Goal: Task Accomplishment & Management: Use online tool/utility

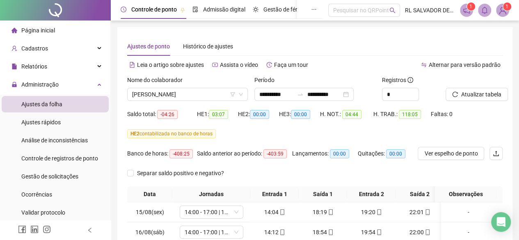
scroll to position [156, 0]
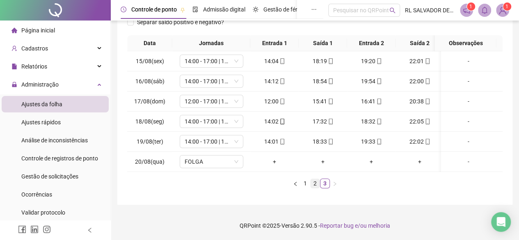
click at [313, 184] on link "2" at bounding box center [315, 183] width 9 height 9
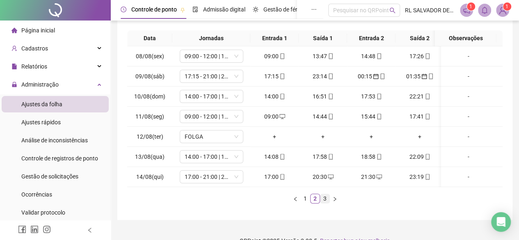
click at [326, 203] on link "3" at bounding box center [325, 198] width 9 height 9
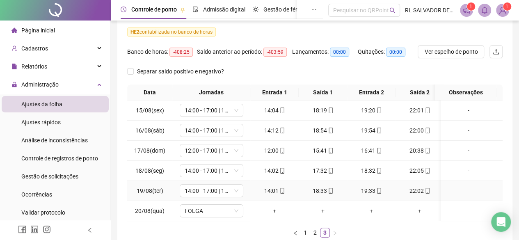
scroll to position [0, 0]
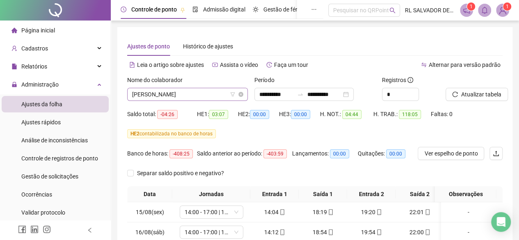
click at [226, 92] on span "[PERSON_NAME]" at bounding box center [187, 94] width 111 height 12
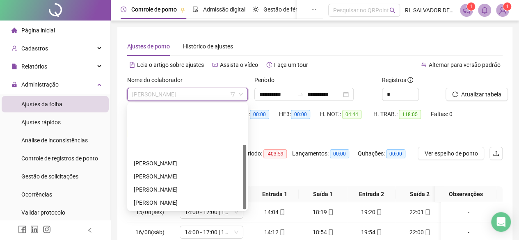
click at [201, 238] on div "REBECA LIMA DE [PERSON_NAME]" at bounding box center [188, 242] width 108 height 9
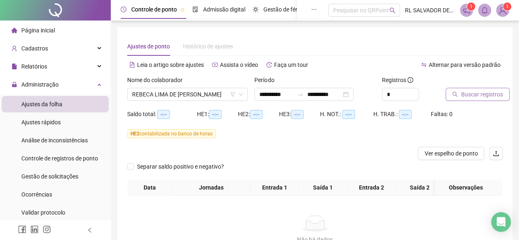
click at [477, 95] on span "Buscar registros" at bounding box center [483, 94] width 42 height 9
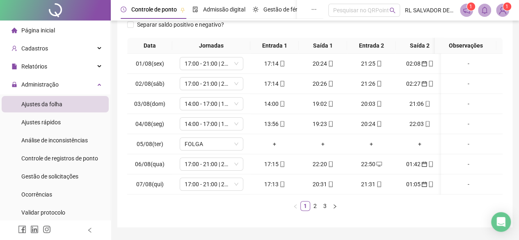
scroll to position [164, 0]
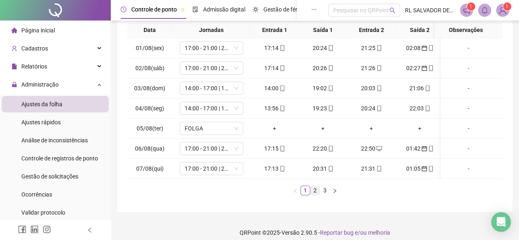
click at [315, 195] on link "2" at bounding box center [315, 190] width 9 height 9
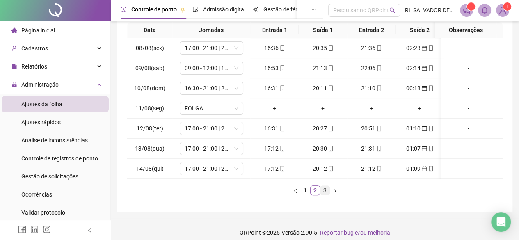
click at [328, 195] on link "3" at bounding box center [325, 190] width 9 height 9
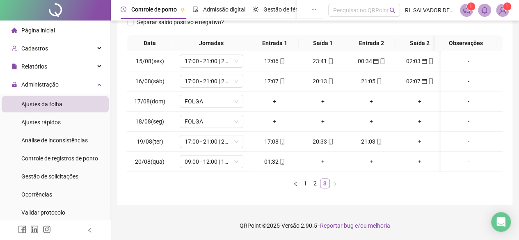
scroll to position [156, 0]
click at [282, 159] on icon "mobile" at bounding box center [283, 162] width 6 height 6
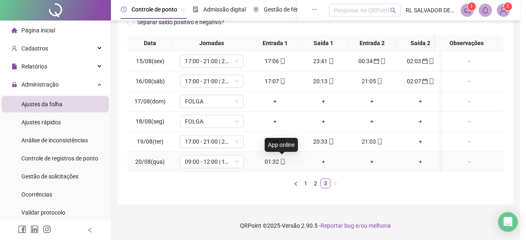
type input "**********"
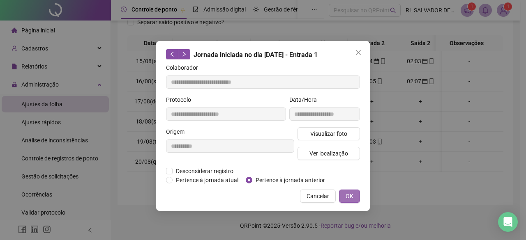
click at [349, 196] on span "OK" at bounding box center [349, 196] width 8 height 9
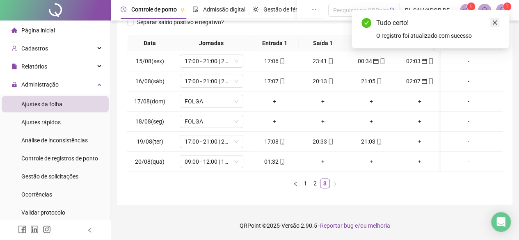
click at [496, 21] on icon "close" at bounding box center [495, 23] width 6 height 6
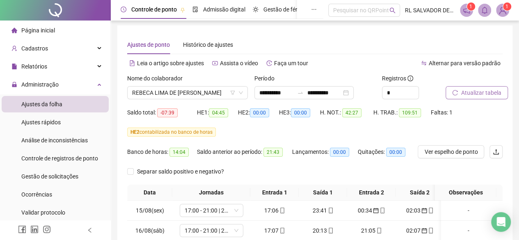
scroll to position [0, 0]
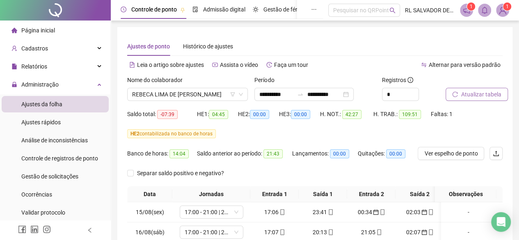
click at [476, 93] on span "Atualizar tabela" at bounding box center [482, 94] width 40 height 9
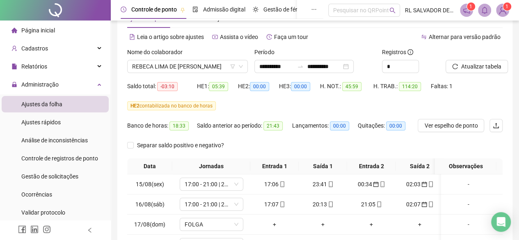
scroll to position [41, 0]
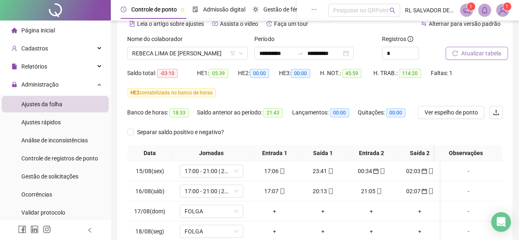
click at [497, 55] on span "Atualizar tabela" at bounding box center [482, 53] width 40 height 9
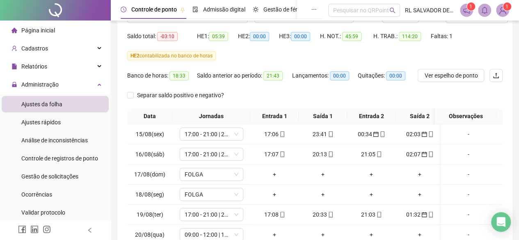
scroll to position [123, 0]
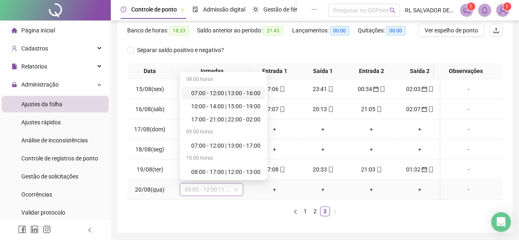
click at [226, 187] on span "09:00 - 12:00 | 13:00 - 17:30" at bounding box center [212, 190] width 54 height 12
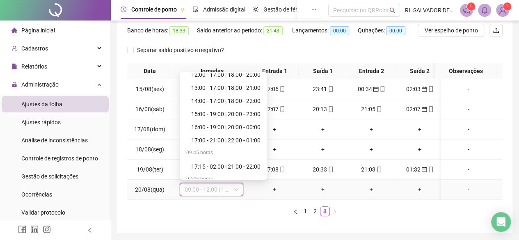
scroll to position [452, 0]
click at [227, 113] on div "17:00 - 21:00 | 22:00 - 01:00" at bounding box center [225, 114] width 69 height 9
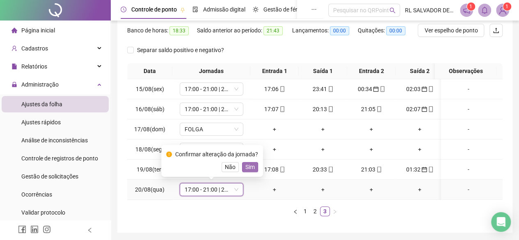
click at [250, 170] on span "Sim" at bounding box center [250, 167] width 9 height 9
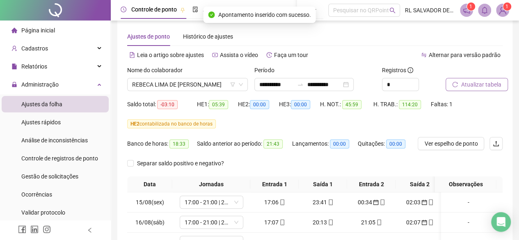
scroll to position [0, 0]
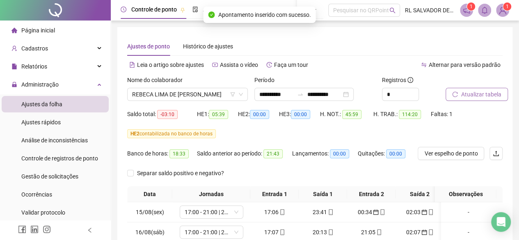
click at [477, 97] on span "Atualizar tabela" at bounding box center [482, 94] width 40 height 9
click at [222, 94] on span "REBECA LIMA DE [PERSON_NAME]" at bounding box center [187, 94] width 111 height 12
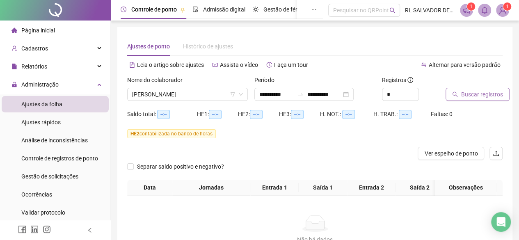
click at [480, 96] on span "Buscar registros" at bounding box center [483, 94] width 42 height 9
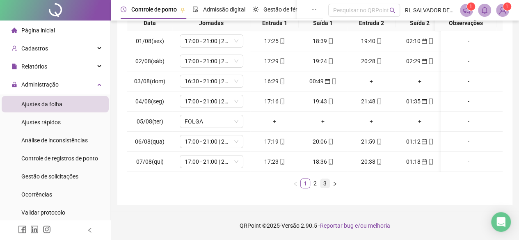
click at [326, 183] on link "3" at bounding box center [325, 183] width 9 height 9
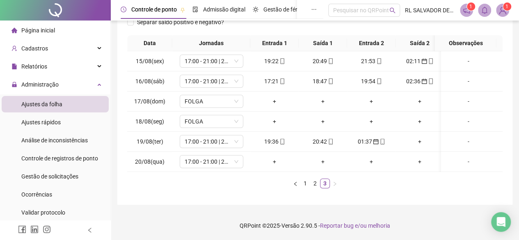
click at [66, 176] on span "Gestão de solicitações" at bounding box center [49, 176] width 57 height 7
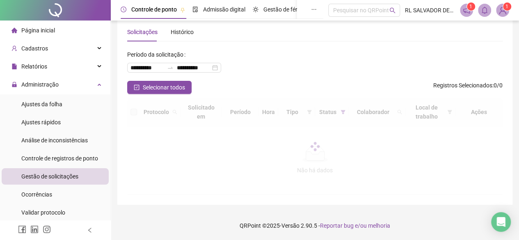
scroll to position [39, 0]
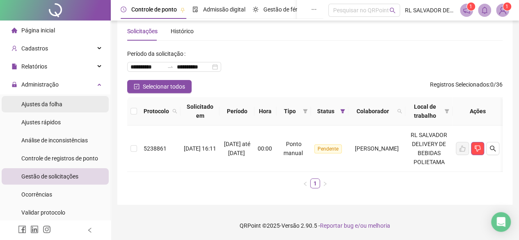
click at [44, 99] on div "Ajustes da folha" at bounding box center [41, 104] width 41 height 16
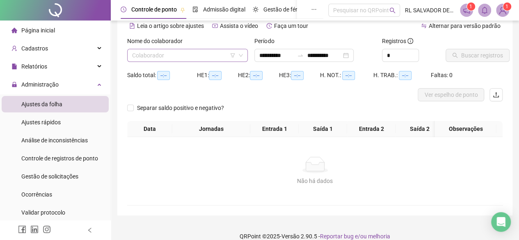
click at [204, 55] on input "search" at bounding box center [183, 55] width 103 height 12
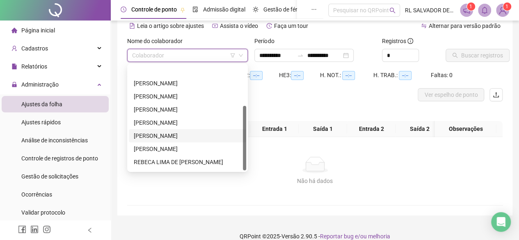
scroll to position [66, 0]
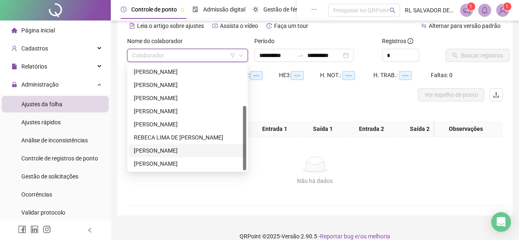
click at [213, 152] on div "[PERSON_NAME]" at bounding box center [188, 150] width 108 height 9
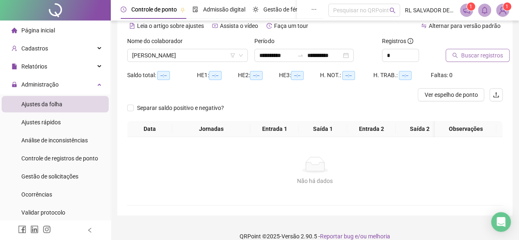
click at [462, 57] on span "Buscar registros" at bounding box center [483, 55] width 42 height 9
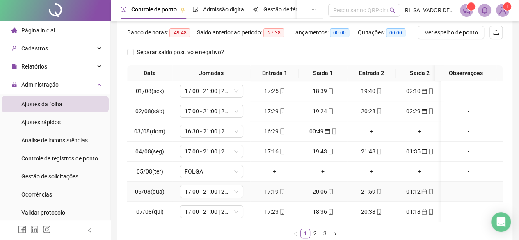
scroll to position [0, 0]
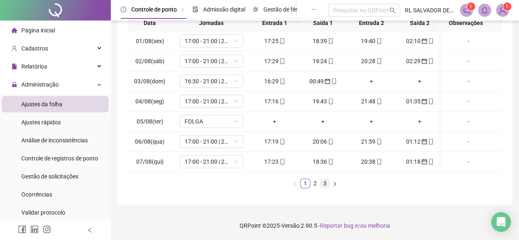
click at [322, 183] on link "3" at bounding box center [325, 183] width 9 height 9
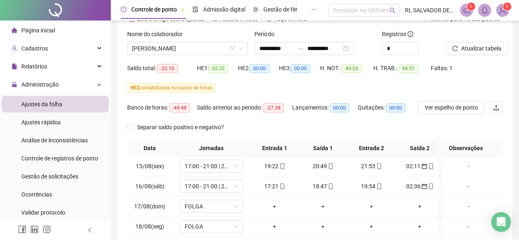
scroll to position [33, 0]
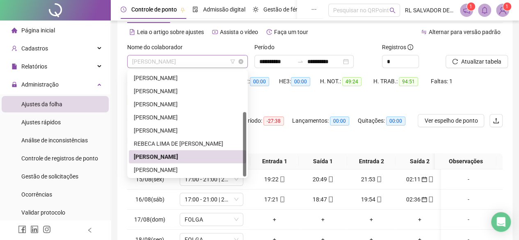
click at [218, 58] on span "[PERSON_NAME]" at bounding box center [187, 61] width 111 height 12
click at [184, 166] on div "[PERSON_NAME]" at bounding box center [188, 169] width 108 height 9
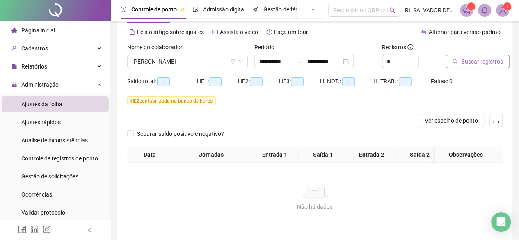
click at [479, 63] on span "Buscar registros" at bounding box center [483, 61] width 42 height 9
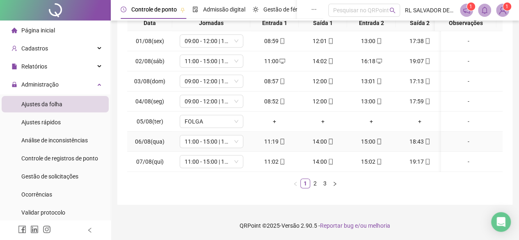
scroll to position [0, 0]
click at [324, 186] on link "3" at bounding box center [325, 183] width 9 height 9
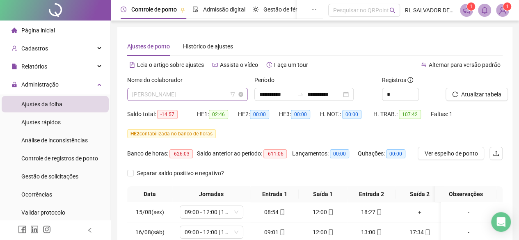
click at [219, 96] on span "[PERSON_NAME]" at bounding box center [187, 94] width 111 height 12
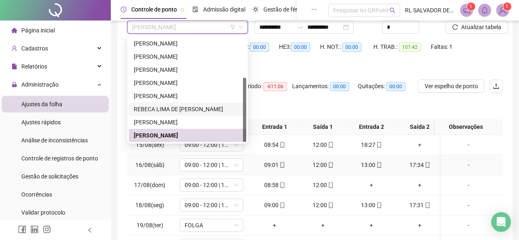
scroll to position [123, 0]
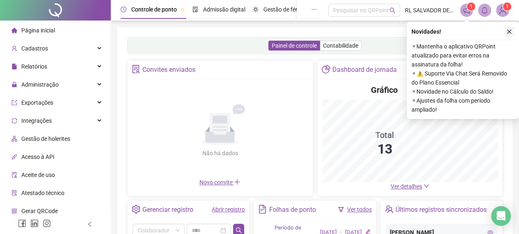
click at [508, 31] on icon "close" at bounding box center [510, 32] width 6 height 6
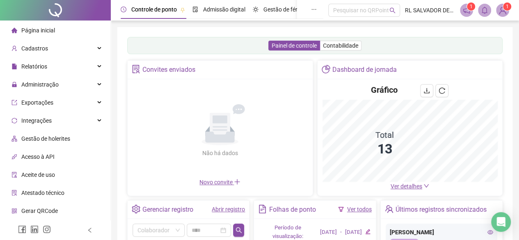
click at [404, 186] on span "Ver detalhes" at bounding box center [407, 186] width 32 height 7
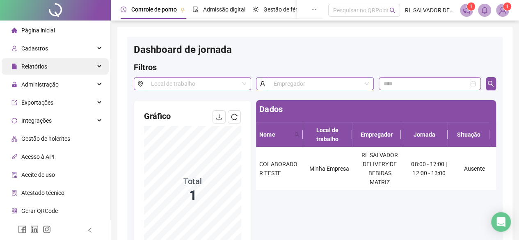
click at [85, 64] on div "Relatórios" at bounding box center [55, 66] width 107 height 16
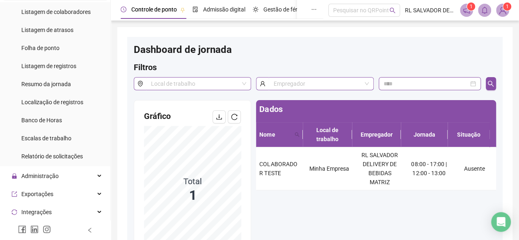
scroll to position [82, 0]
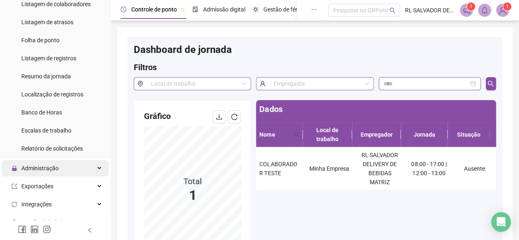
click at [60, 174] on div "Administração" at bounding box center [55, 168] width 107 height 16
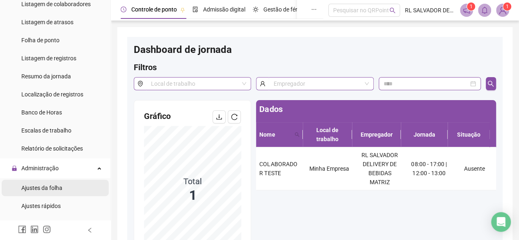
click at [49, 186] on span "Ajustes da folha" at bounding box center [41, 188] width 41 height 7
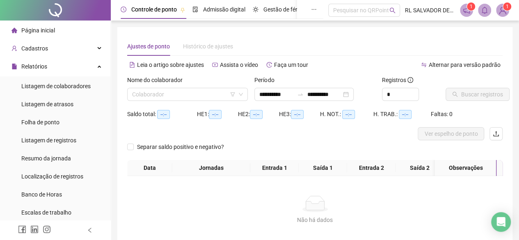
click at [44, 28] on span "Página inicial" at bounding box center [38, 30] width 34 height 7
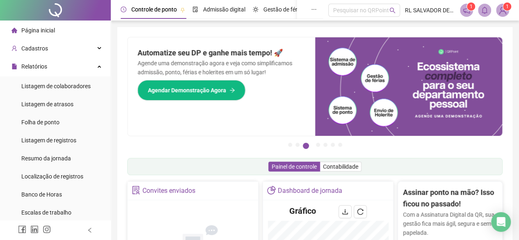
drag, startPoint x: 177, startPoint y: 163, endPoint x: 181, endPoint y: 167, distance: 5.6
click at [177, 163] on div "Painel de controle Contabilidade" at bounding box center [315, 166] width 376 height 17
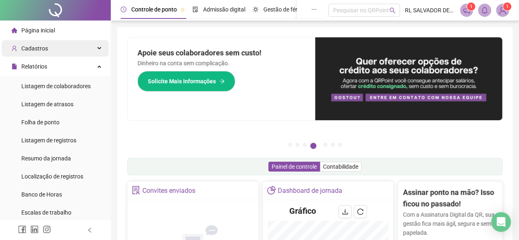
click at [46, 48] on div "Cadastros" at bounding box center [55, 48] width 107 height 16
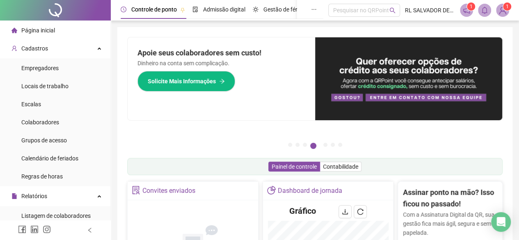
click at [52, 28] on span "Página inicial" at bounding box center [38, 30] width 34 height 7
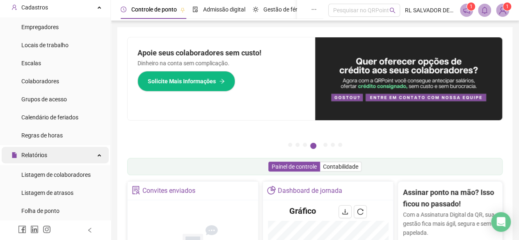
click at [55, 156] on div "Relatórios" at bounding box center [55, 155] width 107 height 16
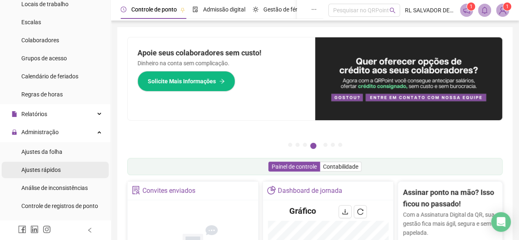
scroll to position [123, 0]
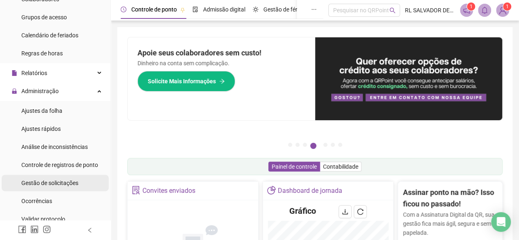
click at [48, 184] on span "Gestão de solicitações" at bounding box center [49, 183] width 57 height 7
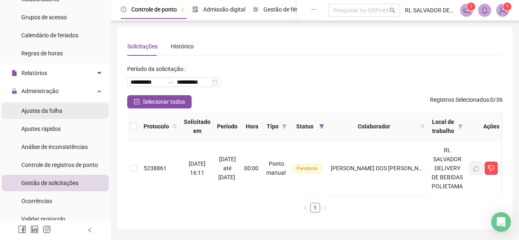
click at [59, 110] on span "Ajustes da folha" at bounding box center [41, 111] width 41 height 7
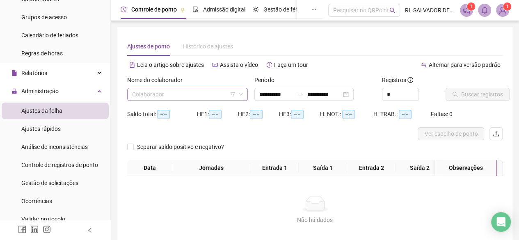
click at [225, 93] on input "search" at bounding box center [183, 94] width 103 height 12
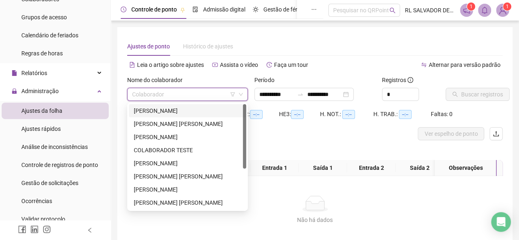
drag, startPoint x: 201, startPoint y: 111, endPoint x: 227, endPoint y: 115, distance: 25.9
click at [202, 111] on div "[PERSON_NAME]" at bounding box center [188, 110] width 108 height 9
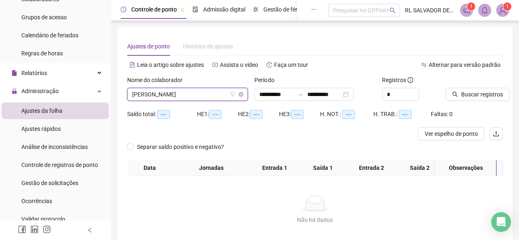
click at [214, 94] on span "[PERSON_NAME]" at bounding box center [187, 94] width 111 height 12
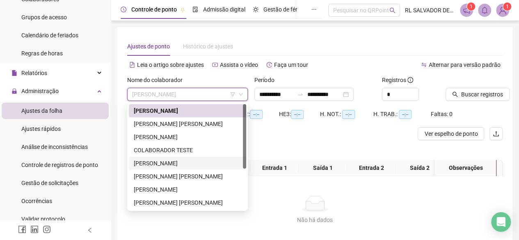
click at [154, 161] on div "[PERSON_NAME]" at bounding box center [188, 163] width 108 height 9
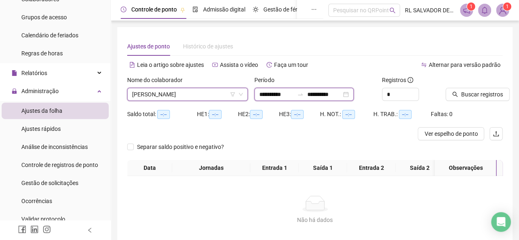
click at [286, 96] on input "**********" at bounding box center [276, 94] width 34 height 9
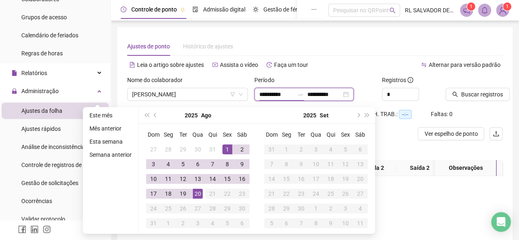
click at [295, 99] on div "**********" at bounding box center [304, 94] width 99 height 13
click at [156, 115] on span "prev-year" at bounding box center [156, 115] width 4 height 4
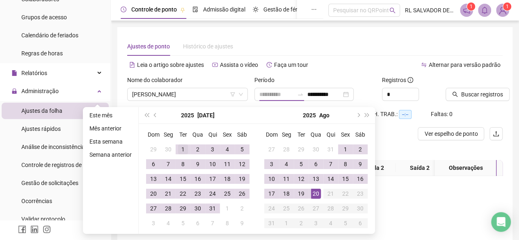
type input "**********"
click at [181, 146] on div "1" at bounding box center [183, 150] width 10 height 10
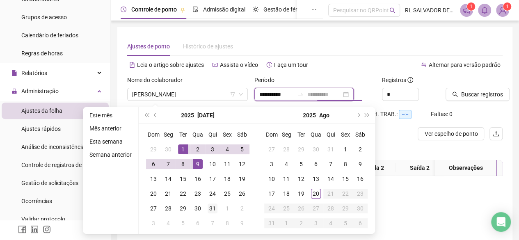
type input "**********"
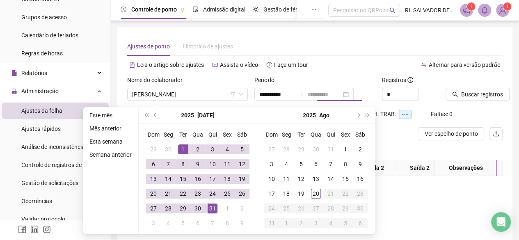
drag, startPoint x: 212, startPoint y: 207, endPoint x: 290, endPoint y: 201, distance: 77.8
click at [213, 207] on div "31" at bounding box center [213, 209] width 10 height 10
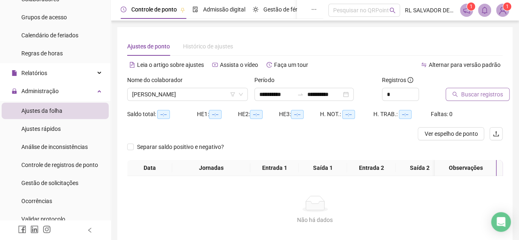
click at [471, 95] on span "Buscar registros" at bounding box center [483, 94] width 42 height 9
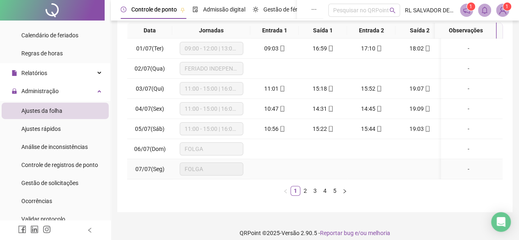
scroll to position [164, 0]
click at [304, 195] on link "2" at bounding box center [305, 190] width 9 height 9
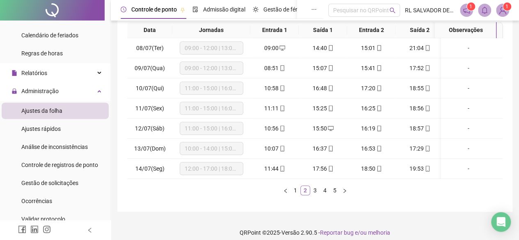
scroll to position [0, 0]
click at [318, 193] on link "3" at bounding box center [315, 190] width 9 height 9
click at [328, 195] on link "4" at bounding box center [325, 190] width 9 height 9
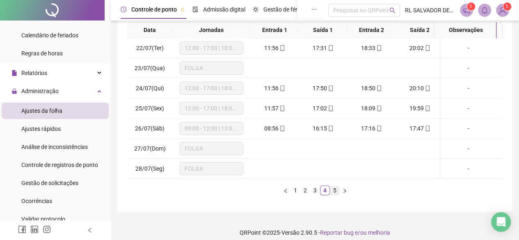
click at [333, 195] on link "5" at bounding box center [335, 190] width 9 height 9
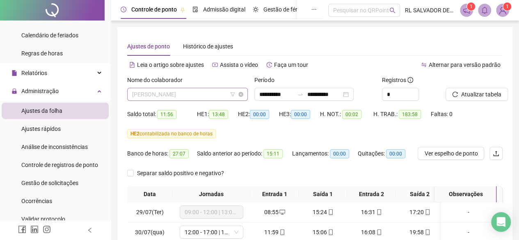
click at [226, 95] on span "[PERSON_NAME]" at bounding box center [187, 94] width 111 height 12
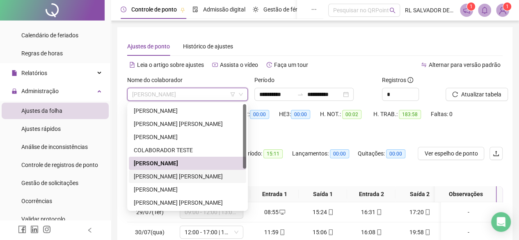
click at [178, 178] on div "[PERSON_NAME]" at bounding box center [188, 176] width 108 height 9
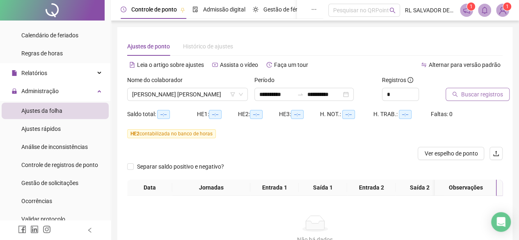
click at [464, 99] on span "Buscar registros" at bounding box center [483, 94] width 42 height 9
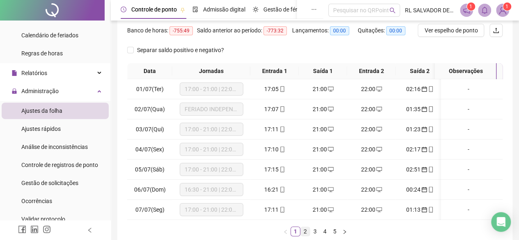
click at [306, 236] on link "2" at bounding box center [305, 231] width 9 height 9
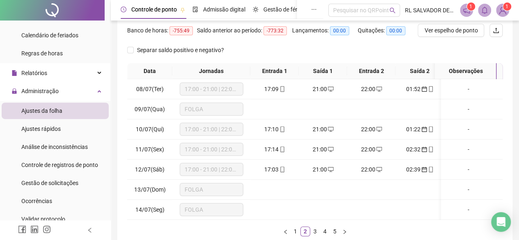
drag, startPoint x: 312, startPoint y: 235, endPoint x: 323, endPoint y: 225, distance: 15.7
click at [312, 235] on link "3" at bounding box center [315, 231] width 9 height 9
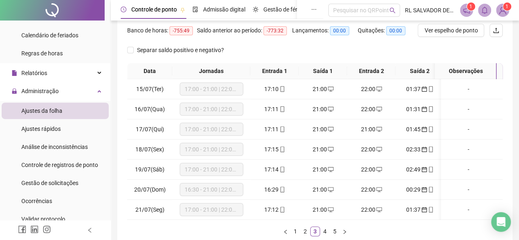
drag, startPoint x: 324, startPoint y: 235, endPoint x: 328, endPoint y: 228, distance: 8.5
click at [324, 235] on link "4" at bounding box center [325, 231] width 9 height 9
click at [338, 236] on link "5" at bounding box center [335, 231] width 9 height 9
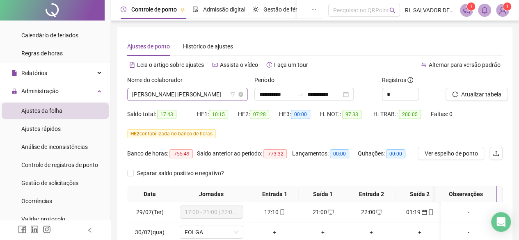
click at [225, 92] on span "[PERSON_NAME]" at bounding box center [187, 94] width 111 height 12
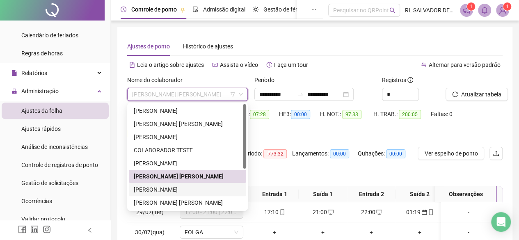
drag, startPoint x: 183, startPoint y: 190, endPoint x: 195, endPoint y: 188, distance: 12.8
click at [183, 191] on div "[PERSON_NAME]" at bounding box center [188, 189] width 108 height 9
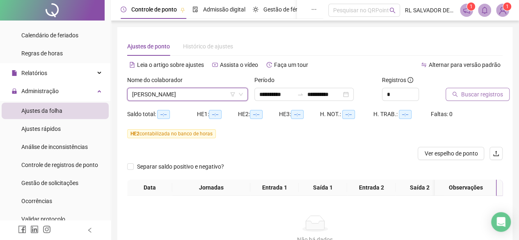
click at [486, 94] on span "Buscar registros" at bounding box center [483, 94] width 42 height 9
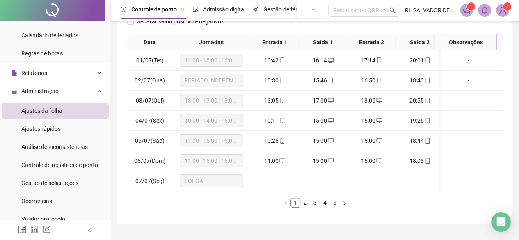
scroll to position [135, 0]
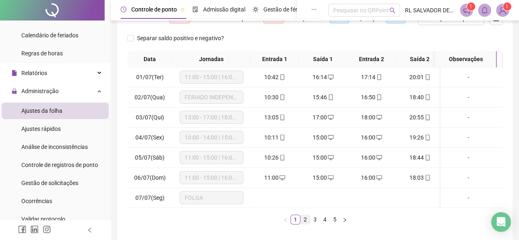
click at [305, 224] on link "2" at bounding box center [305, 219] width 9 height 9
click at [315, 224] on link "3" at bounding box center [315, 219] width 9 height 9
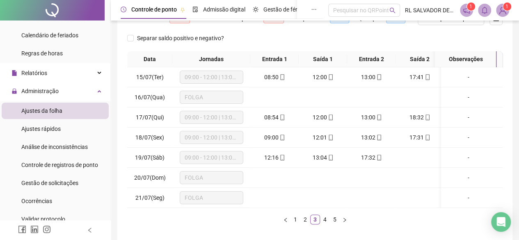
click at [325, 222] on link "4" at bounding box center [325, 219] width 9 height 9
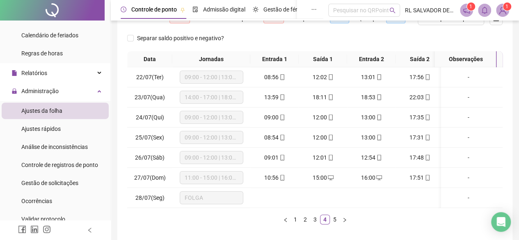
drag, startPoint x: 336, startPoint y: 226, endPoint x: 338, endPoint y: 219, distance: 6.8
click at [336, 224] on link "5" at bounding box center [335, 219] width 9 height 9
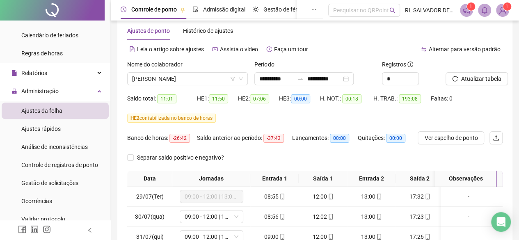
scroll to position [14, 0]
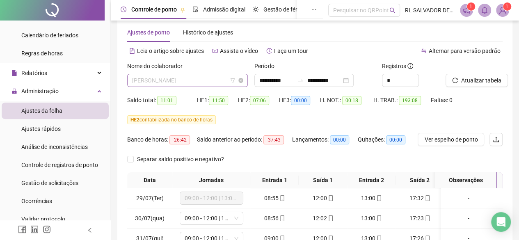
click at [228, 84] on span "[PERSON_NAME]" at bounding box center [187, 80] width 111 height 12
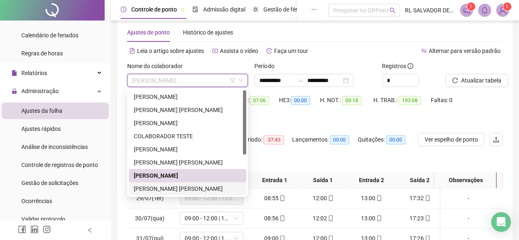
click at [186, 189] on div "[PERSON_NAME]" at bounding box center [188, 188] width 108 height 9
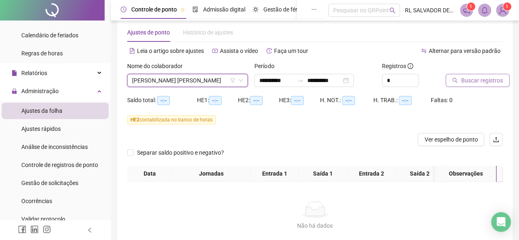
click at [474, 77] on span "Buscar registros" at bounding box center [483, 80] width 42 height 9
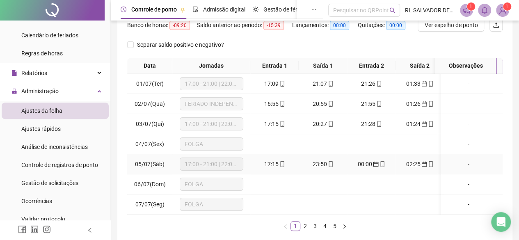
scroll to position [176, 0]
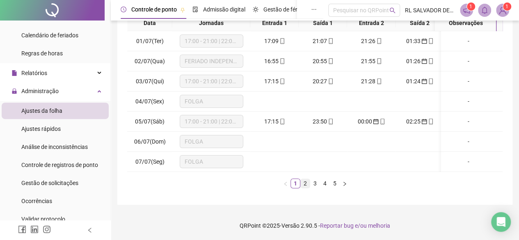
click at [305, 184] on link "2" at bounding box center [305, 183] width 9 height 9
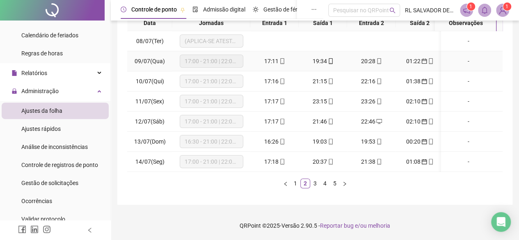
scroll to position [135, 0]
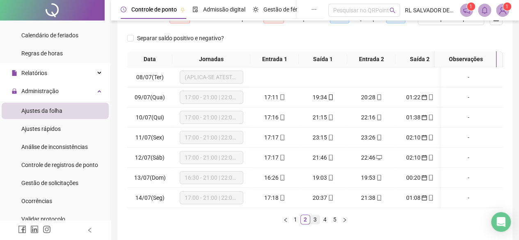
click at [317, 224] on link "3" at bounding box center [315, 219] width 9 height 9
click at [327, 224] on link "4" at bounding box center [325, 219] width 9 height 9
click at [334, 224] on link "5" at bounding box center [335, 219] width 9 height 9
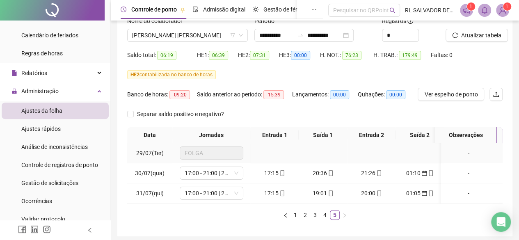
scroll to position [0, 0]
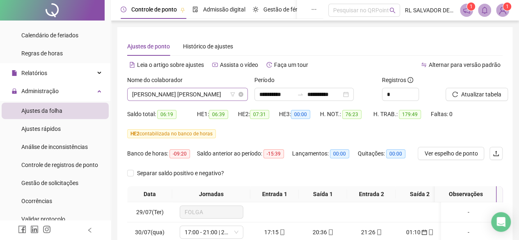
click at [230, 95] on span "[PERSON_NAME]" at bounding box center [187, 94] width 111 height 12
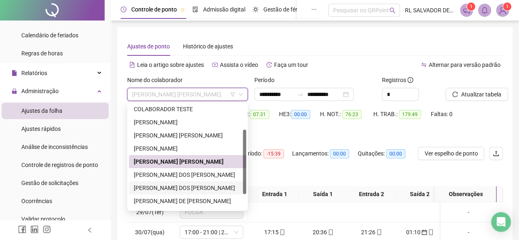
scroll to position [66, 0]
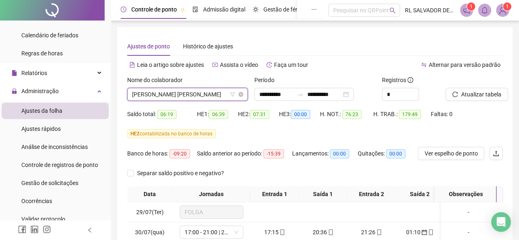
click at [221, 92] on span "[PERSON_NAME]" at bounding box center [187, 94] width 111 height 12
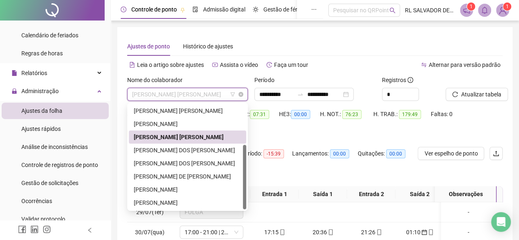
click at [221, 90] on span "[PERSON_NAME]" at bounding box center [187, 94] width 111 height 12
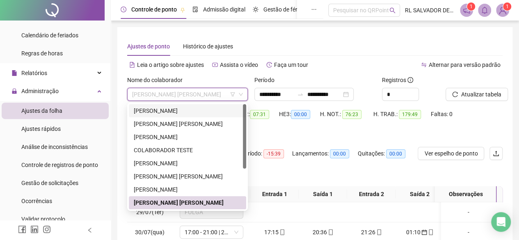
click at [206, 114] on div "[PERSON_NAME]" at bounding box center [188, 110] width 108 height 9
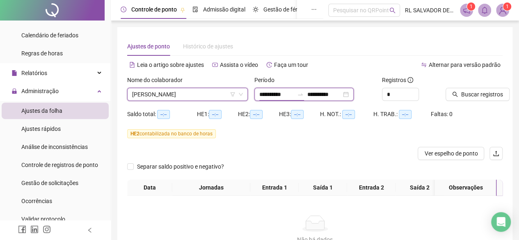
click at [294, 96] on input "**********" at bounding box center [276, 94] width 34 height 9
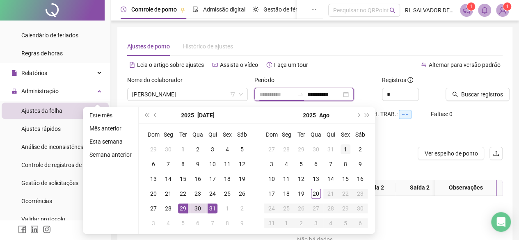
type input "**********"
click at [347, 149] on div "1" at bounding box center [346, 150] width 10 height 10
type input "**********"
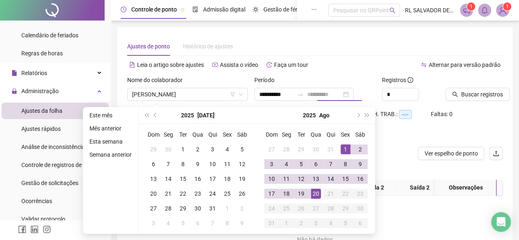
click at [317, 196] on div "20" at bounding box center [316, 194] width 10 height 10
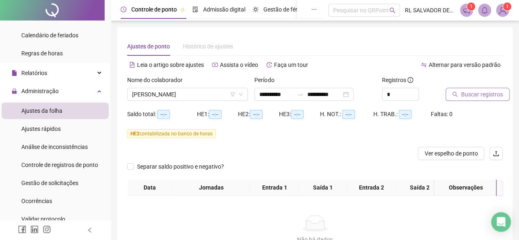
click at [475, 98] on span "Buscar registros" at bounding box center [483, 94] width 42 height 9
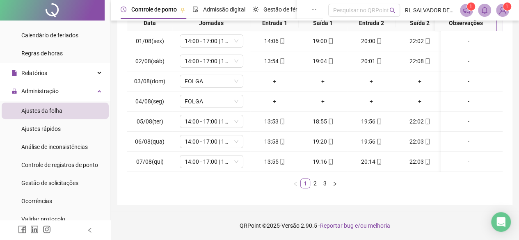
scroll to position [176, 0]
click at [317, 184] on link "2" at bounding box center [315, 183] width 9 height 9
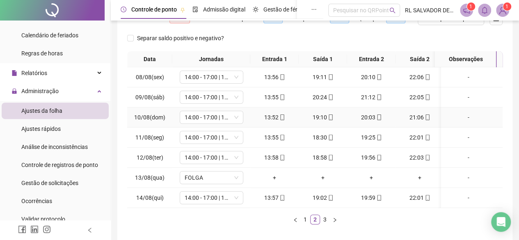
scroll to position [0, 0]
click at [324, 224] on link "3" at bounding box center [325, 219] width 9 height 9
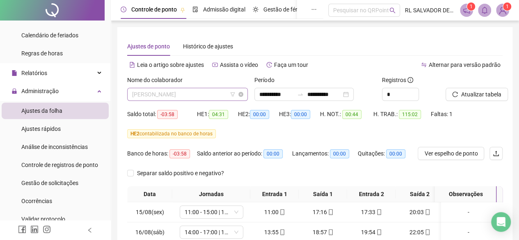
click at [215, 96] on span "[PERSON_NAME]" at bounding box center [187, 94] width 111 height 12
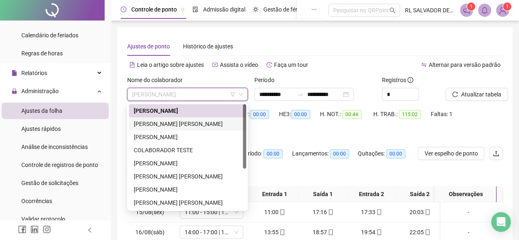
click at [176, 122] on div "[PERSON_NAME]" at bounding box center [188, 123] width 108 height 9
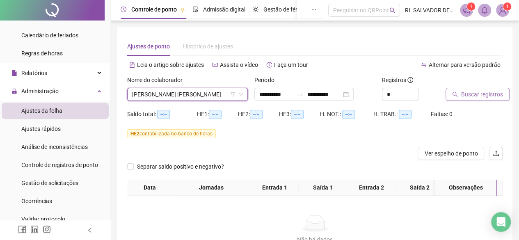
click at [484, 96] on span "Buscar registros" at bounding box center [483, 94] width 42 height 9
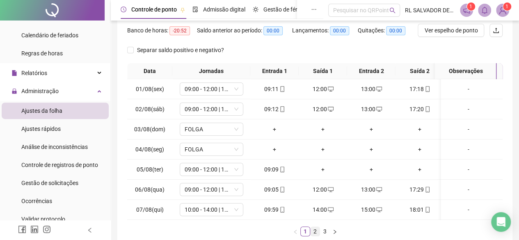
click at [314, 236] on link "2" at bounding box center [315, 231] width 9 height 9
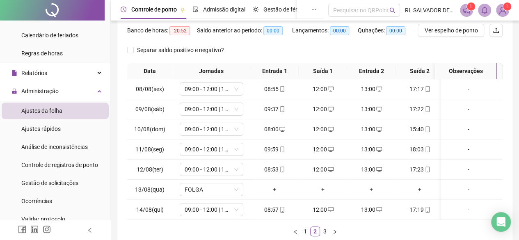
click at [323, 235] on link "3" at bounding box center [325, 231] width 9 height 9
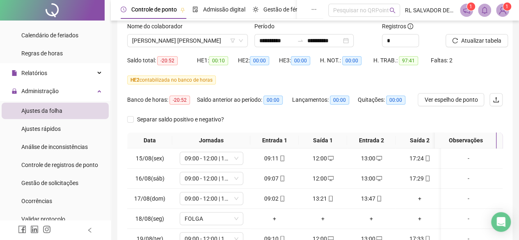
scroll to position [41, 0]
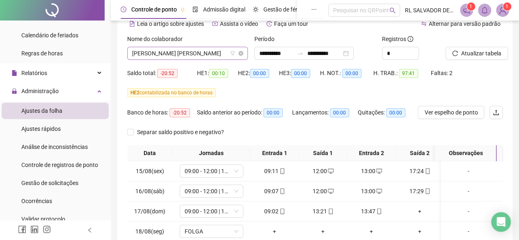
click at [218, 55] on span "[PERSON_NAME]" at bounding box center [187, 53] width 111 height 12
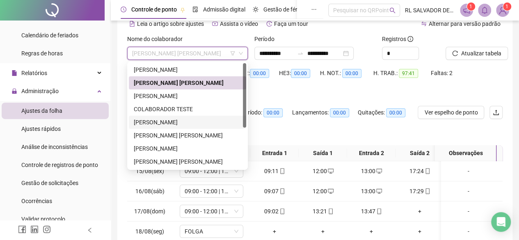
click at [159, 121] on div "[PERSON_NAME]" at bounding box center [188, 122] width 108 height 9
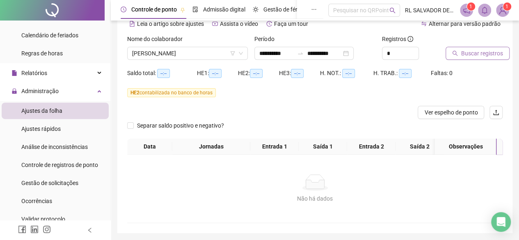
click at [490, 54] on span "Buscar registros" at bounding box center [483, 53] width 42 height 9
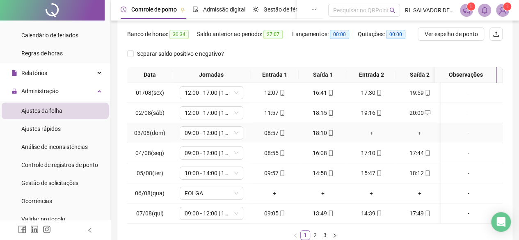
scroll to position [123, 0]
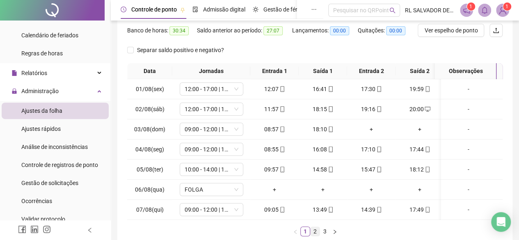
click at [314, 236] on link "2" at bounding box center [315, 231] width 9 height 9
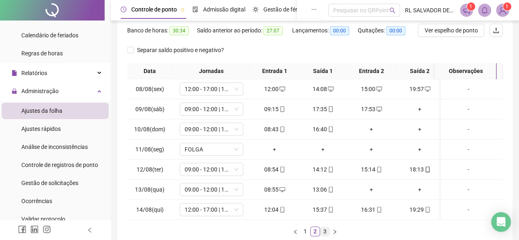
click at [325, 235] on link "3" at bounding box center [325, 231] width 9 height 9
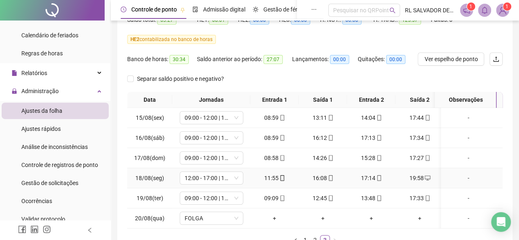
scroll to position [41, 0]
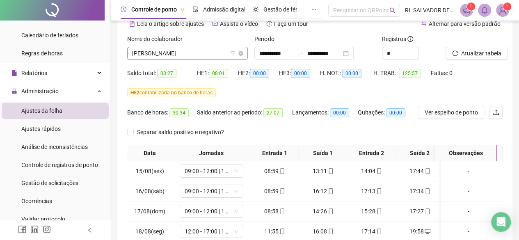
click at [220, 50] on span "[PERSON_NAME]" at bounding box center [187, 53] width 111 height 12
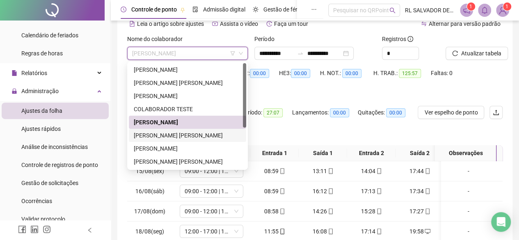
drag, startPoint x: 185, startPoint y: 134, endPoint x: 191, endPoint y: 134, distance: 6.6
click at [185, 135] on div "[PERSON_NAME]" at bounding box center [188, 135] width 108 height 9
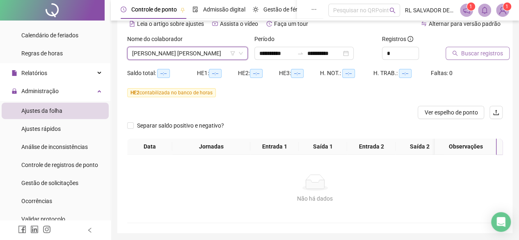
click at [489, 55] on span "Buscar registros" at bounding box center [483, 53] width 42 height 9
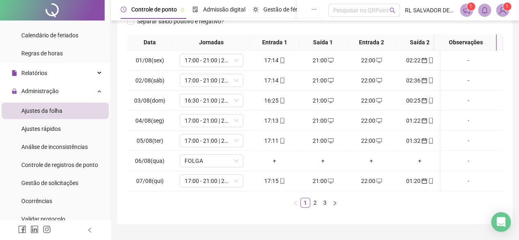
scroll to position [164, 0]
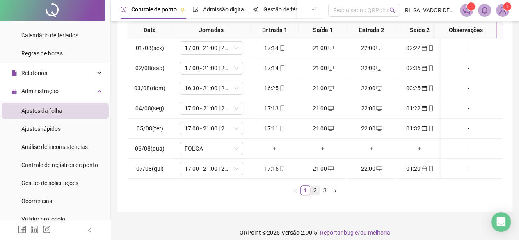
click at [315, 195] on link "2" at bounding box center [315, 190] width 9 height 9
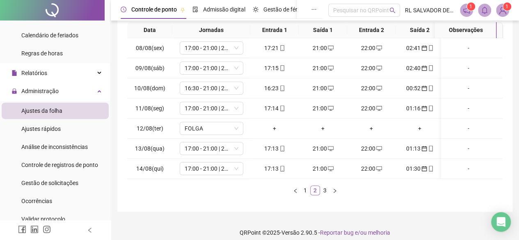
scroll to position [0, 0]
click at [326, 195] on link "3" at bounding box center [325, 190] width 9 height 9
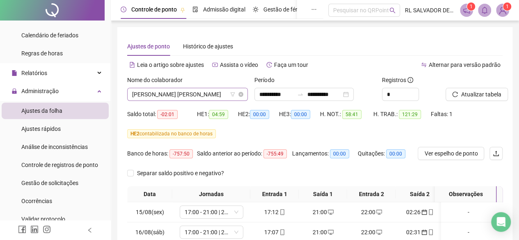
click at [221, 90] on span "[PERSON_NAME]" at bounding box center [187, 94] width 111 height 12
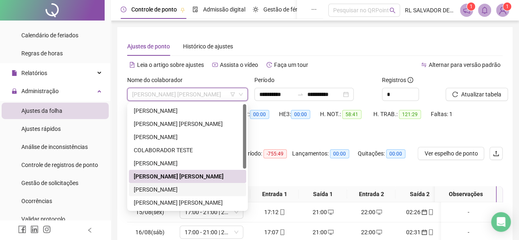
click at [200, 188] on div "[PERSON_NAME]" at bounding box center [188, 189] width 108 height 9
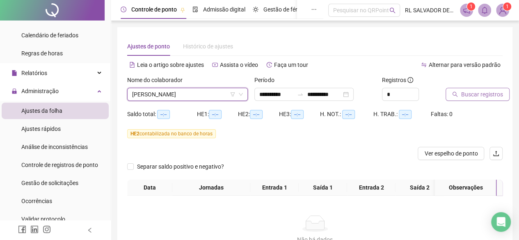
click at [472, 96] on span "Buscar registros" at bounding box center [483, 94] width 42 height 9
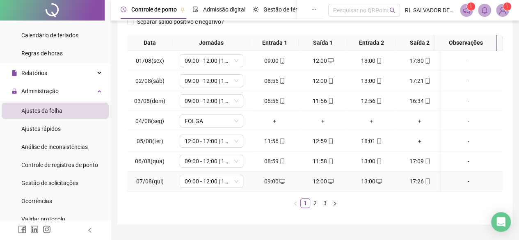
scroll to position [164, 0]
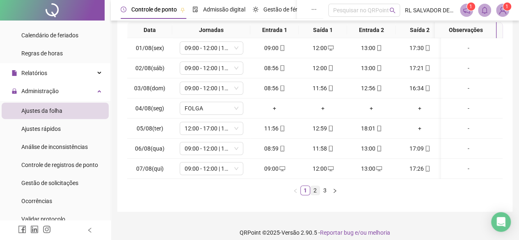
click at [315, 195] on link "2" at bounding box center [315, 190] width 9 height 9
click at [326, 195] on link "3" at bounding box center [325, 190] width 9 height 9
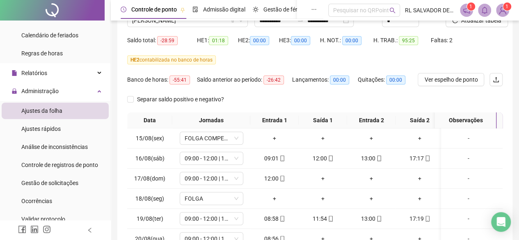
scroll to position [33, 0]
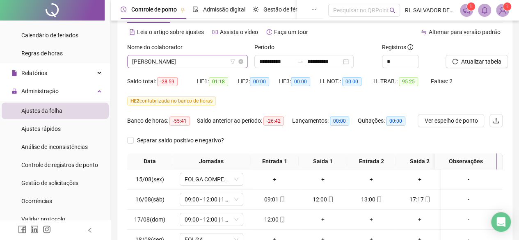
click at [222, 61] on span "[PERSON_NAME]" at bounding box center [187, 61] width 111 height 12
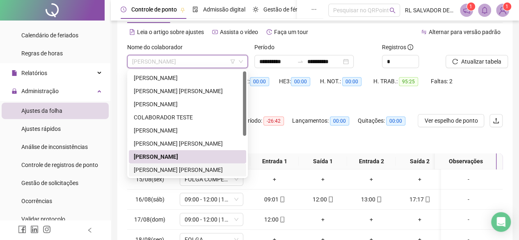
click at [203, 170] on div "[PERSON_NAME]" at bounding box center [188, 169] width 108 height 9
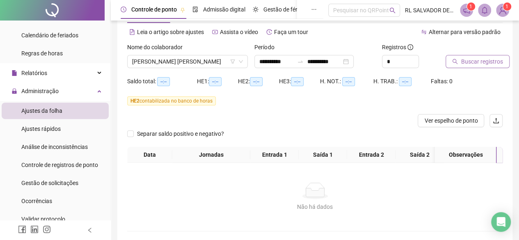
click at [460, 63] on button "Buscar registros" at bounding box center [478, 61] width 64 height 13
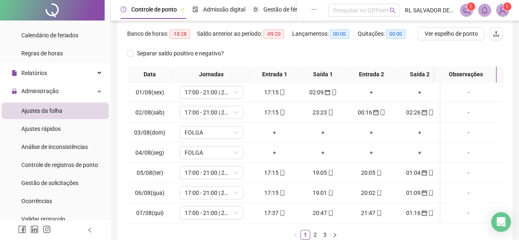
scroll to position [135, 0]
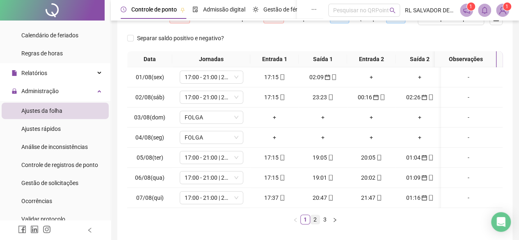
click at [314, 223] on link "2" at bounding box center [315, 219] width 9 height 9
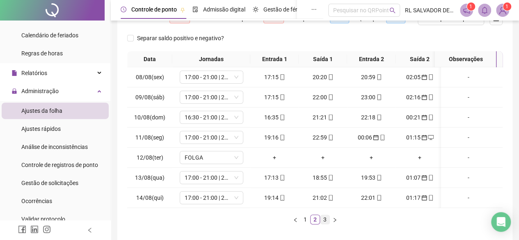
click at [326, 224] on link "3" at bounding box center [325, 219] width 9 height 9
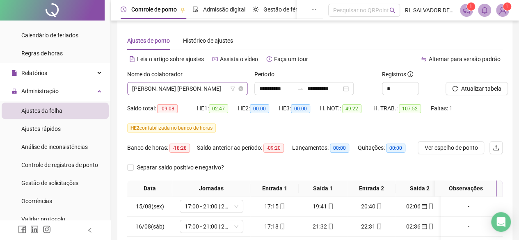
scroll to position [0, 0]
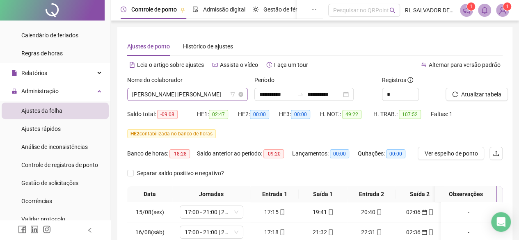
click at [223, 96] on span "[PERSON_NAME]" at bounding box center [187, 94] width 111 height 12
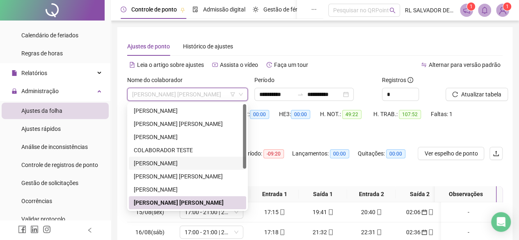
scroll to position [41, 0]
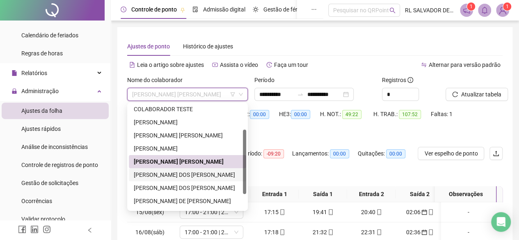
click at [198, 172] on div "[PERSON_NAME]" at bounding box center [188, 174] width 108 height 9
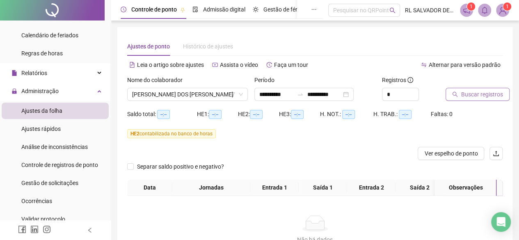
click at [475, 92] on span "Buscar registros" at bounding box center [483, 94] width 42 height 9
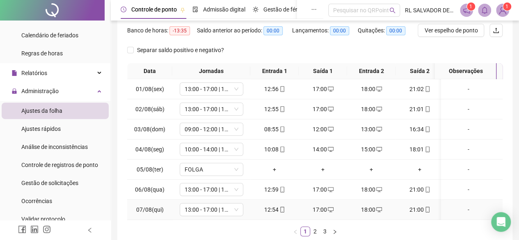
scroll to position [0, 0]
click at [314, 235] on link "2" at bounding box center [315, 231] width 9 height 9
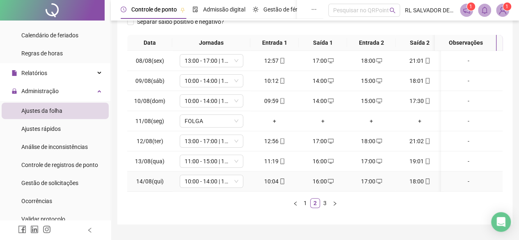
scroll to position [164, 0]
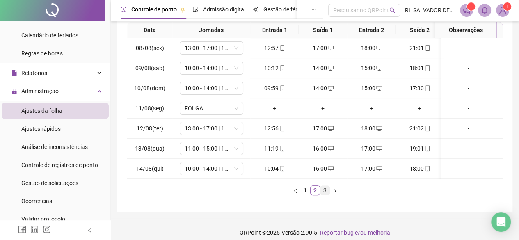
click at [327, 195] on link "3" at bounding box center [325, 190] width 9 height 9
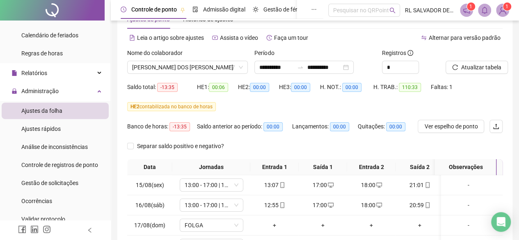
scroll to position [0, 0]
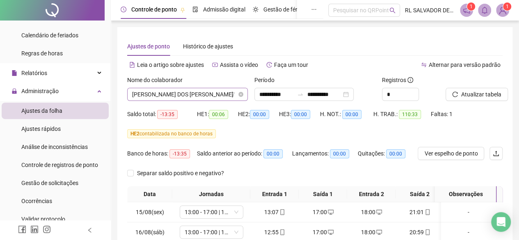
click at [218, 96] on span "[PERSON_NAME]" at bounding box center [187, 94] width 111 height 12
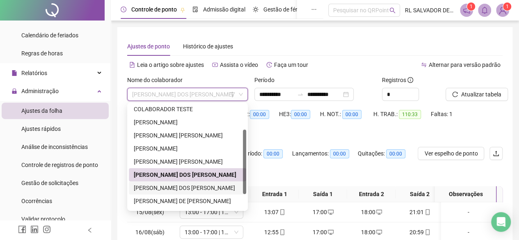
drag, startPoint x: 204, startPoint y: 189, endPoint x: 210, endPoint y: 189, distance: 6.2
click at [204, 189] on div "[PERSON_NAME]" at bounding box center [188, 188] width 108 height 9
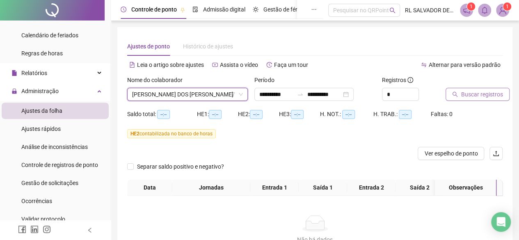
click at [474, 94] on span "Buscar registros" at bounding box center [483, 94] width 42 height 9
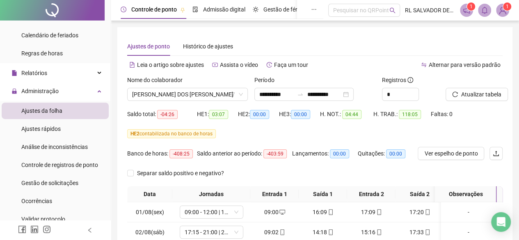
click at [332, 51] on div "Ajustes de ponto Histórico de ajustes" at bounding box center [315, 46] width 376 height 19
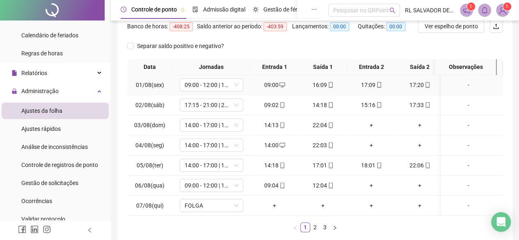
scroll to position [164, 0]
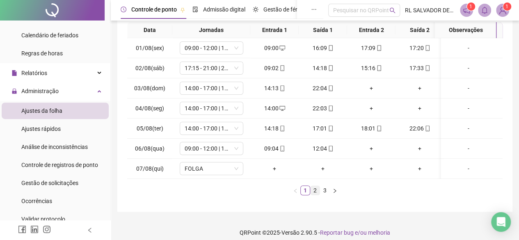
click at [317, 195] on link "2" at bounding box center [315, 190] width 9 height 9
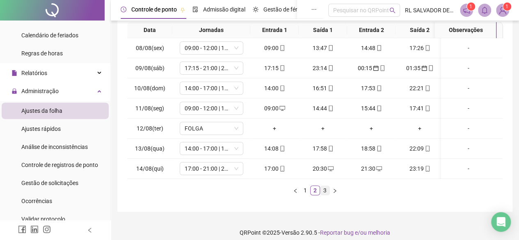
click at [328, 195] on link "3" at bounding box center [325, 190] width 9 height 9
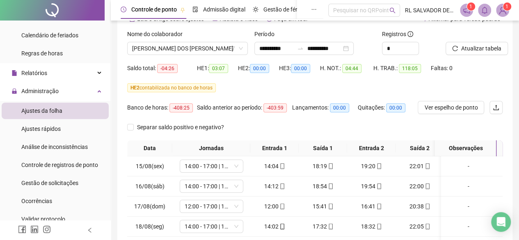
scroll to position [33, 0]
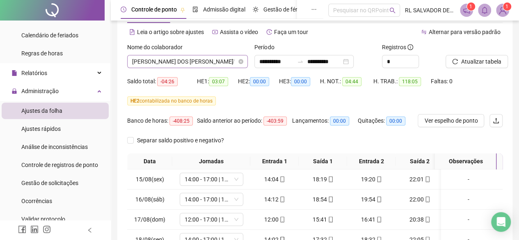
click at [228, 62] on span "[PERSON_NAME]" at bounding box center [187, 61] width 111 height 12
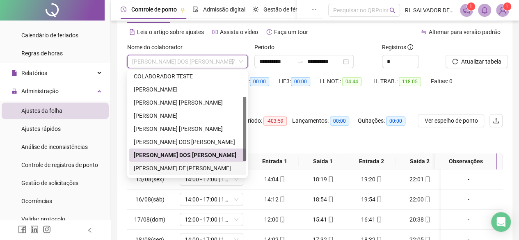
click at [190, 170] on div "REBECA LIMA DE [PERSON_NAME]" at bounding box center [188, 168] width 108 height 9
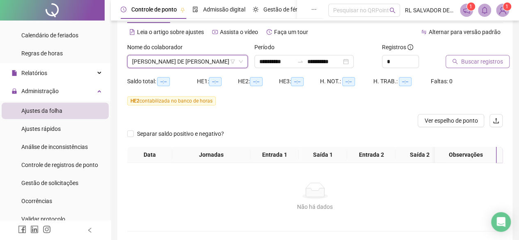
click at [466, 56] on button "Buscar registros" at bounding box center [478, 61] width 64 height 13
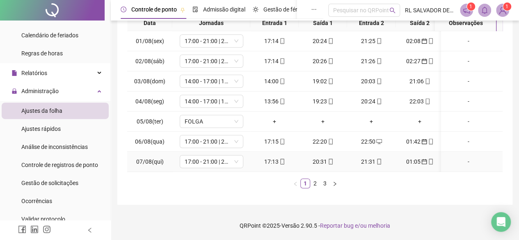
scroll to position [176, 0]
click at [315, 184] on link "2" at bounding box center [315, 183] width 9 height 9
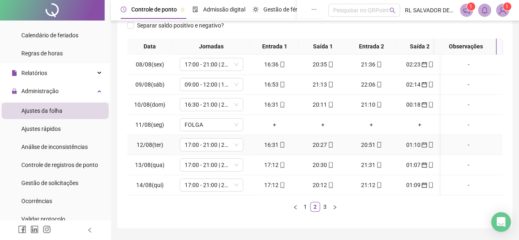
scroll to position [135, 0]
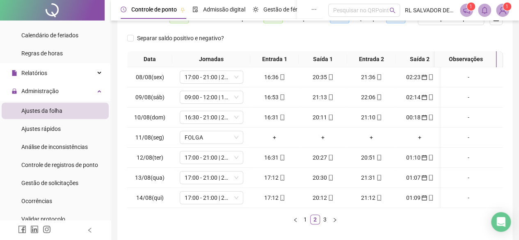
click at [322, 223] on link "3" at bounding box center [325, 219] width 9 height 9
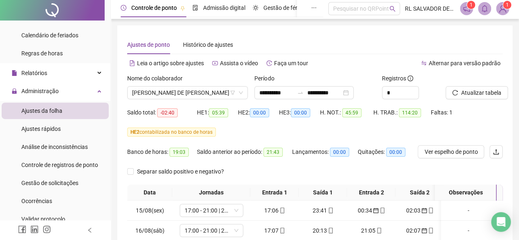
scroll to position [0, 0]
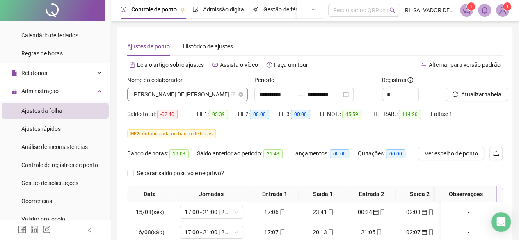
click at [224, 93] on span "REBECA LIMA DE [PERSON_NAME]" at bounding box center [187, 94] width 111 height 12
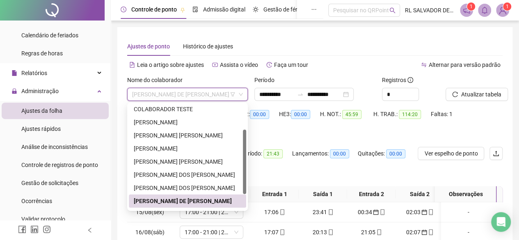
scroll to position [66, 0]
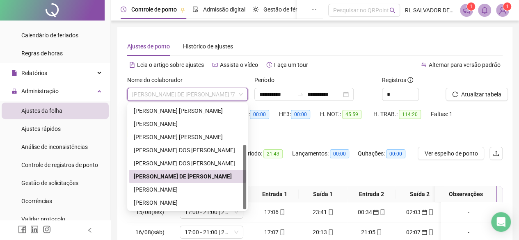
click at [207, 181] on div "REBECA LIMA DE [PERSON_NAME]" at bounding box center [187, 176] width 117 height 13
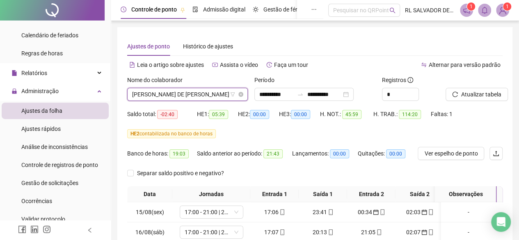
click at [223, 93] on span "REBECA LIMA DE [PERSON_NAME]" at bounding box center [187, 94] width 111 height 12
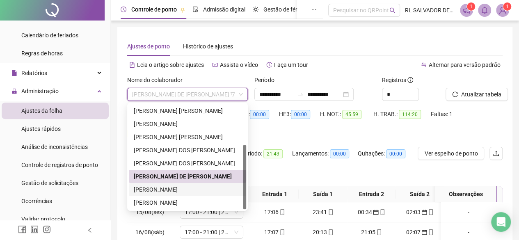
drag, startPoint x: 194, startPoint y: 193, endPoint x: 200, endPoint y: 192, distance: 5.8
click at [194, 193] on div "[PERSON_NAME]" at bounding box center [188, 189] width 108 height 9
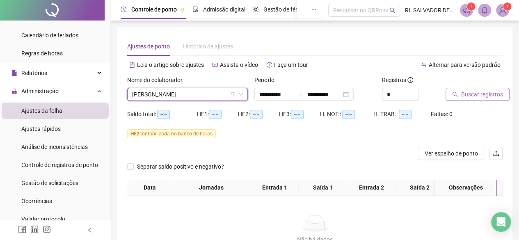
click at [489, 95] on span "Buscar registros" at bounding box center [483, 94] width 42 height 9
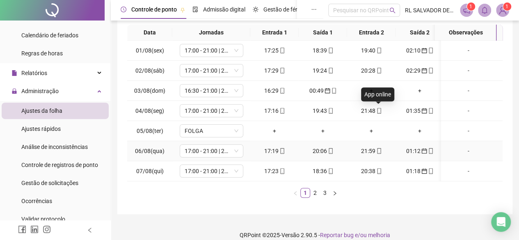
scroll to position [164, 0]
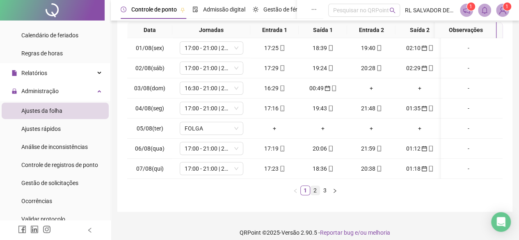
click at [316, 195] on link "2" at bounding box center [315, 190] width 9 height 9
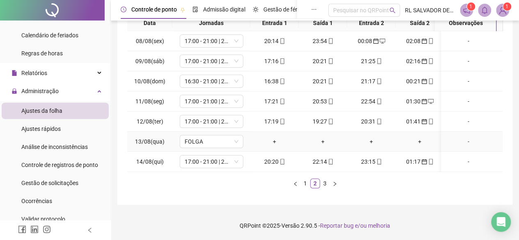
scroll to position [0, 0]
click at [328, 185] on link "3" at bounding box center [325, 183] width 9 height 9
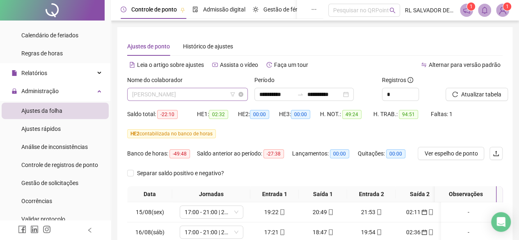
click at [220, 96] on span "[PERSON_NAME]" at bounding box center [187, 94] width 111 height 12
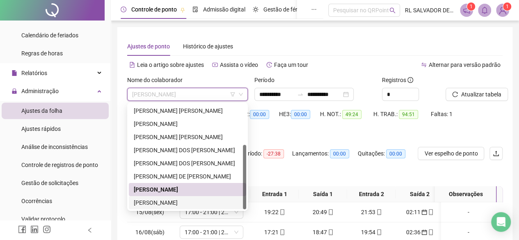
click at [185, 207] on div "[PERSON_NAME]" at bounding box center [187, 202] width 117 height 13
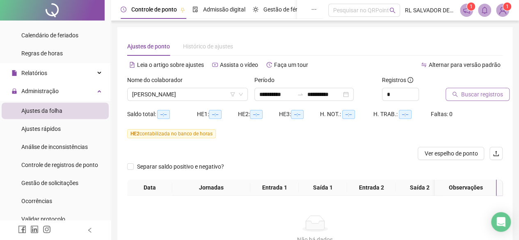
click at [465, 92] on span "Buscar registros" at bounding box center [483, 94] width 42 height 9
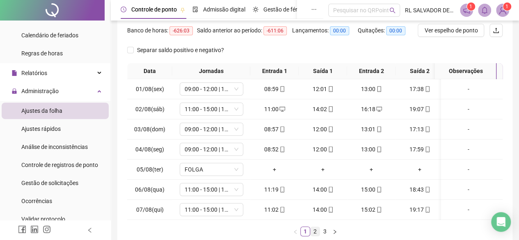
click at [315, 234] on link "2" at bounding box center [315, 231] width 9 height 9
click at [324, 235] on link "3" at bounding box center [325, 231] width 9 height 9
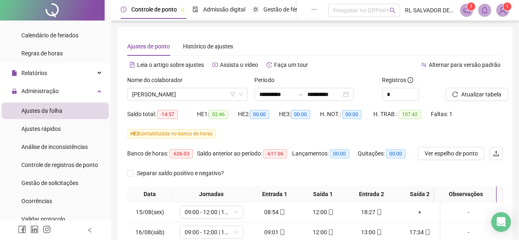
click at [326, 36] on div "**********" at bounding box center [314, 191] width 395 height 329
